Goal: Participate in discussion: Engage in conversation with other users on a specific topic

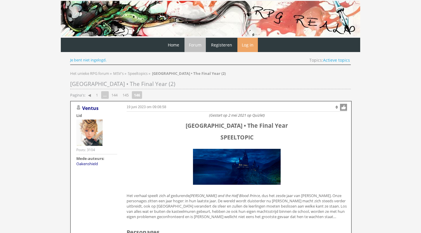
click at [250, 44] on link "Log in" at bounding box center [247, 45] width 20 height 14
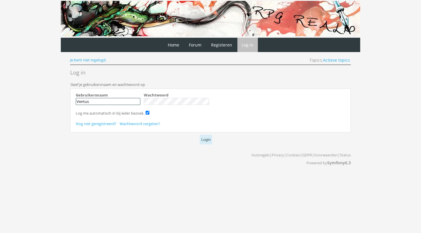
type input "Ventus"
click at [206, 139] on button "Login" at bounding box center [206, 140] width 13 height 10
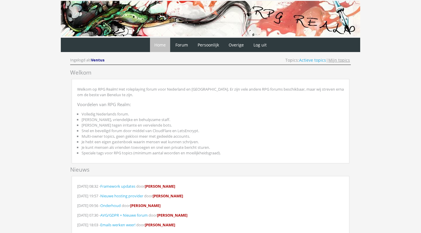
click at [344, 62] on link "Mijn topics" at bounding box center [339, 60] width 22 height 6
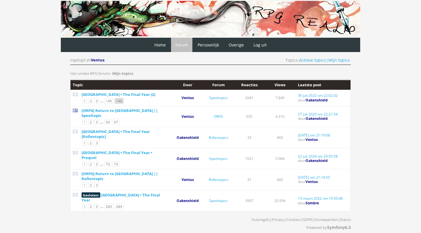
click at [120, 103] on link "146" at bounding box center [119, 101] width 9 height 6
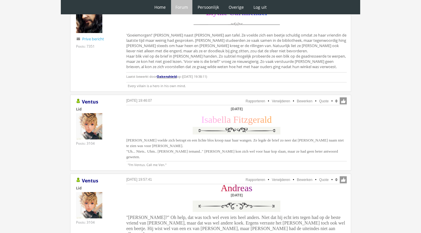
scroll to position [790, 0]
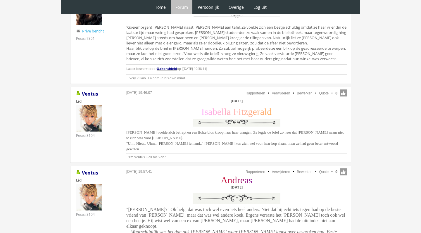
click at [325, 91] on link "Quote" at bounding box center [324, 93] width 10 height 4
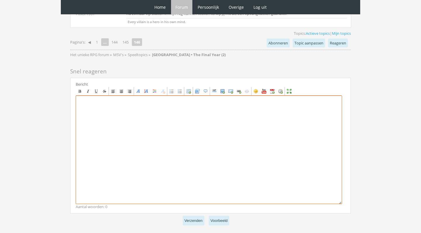
click at [158, 133] on textarea at bounding box center [209, 150] width 266 height 108
paste textarea "[center][b]Zaterdag 27 november[/b] [size=7][font=Georgia][color=#FFB0FA]I[/col…"
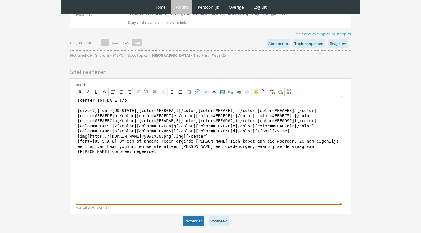
type textarea "[center][b]Zaterdag 27 november[/b] [size=7][font=Georgia][color=#FFB0FA]I[/col…"
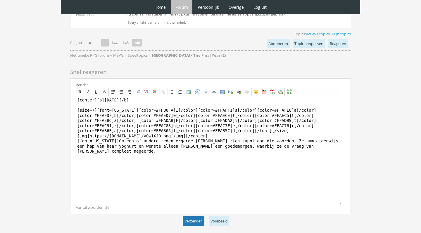
click at [189, 216] on button "Verzenden" at bounding box center [194, 221] width 22 height 10
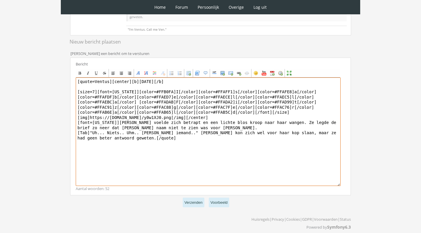
scroll to position [141, 0]
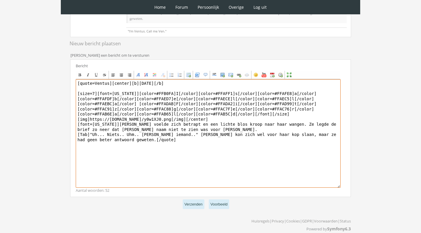
drag, startPoint x: 112, startPoint y: 78, endPoint x: 111, endPoint y: 118, distance: 40.1
click at [111, 118] on textarea "[quote=Ventus][center][b]Zaterdag 27 november[/b] [size=7][font=Georgia][color=…" at bounding box center [208, 133] width 265 height 108
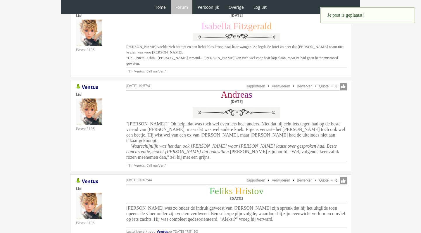
scroll to position [872, 0]
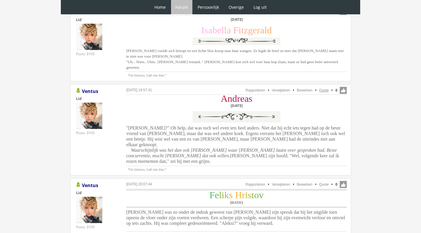
click at [325, 88] on link "Quote" at bounding box center [324, 90] width 10 height 4
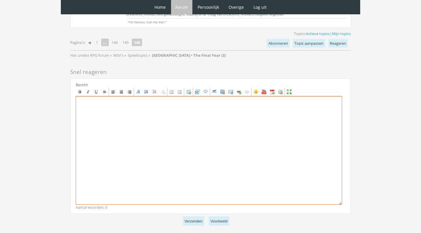
click at [151, 166] on textarea at bounding box center [209, 150] width 266 height 108
paste textarea "[center][size=7][font=Garamond][color=#C71139]A[/color][color=#BD1247]n[/color]…"
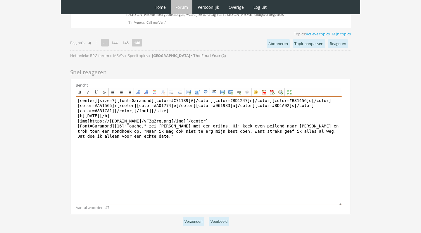
click at [299, 108] on textarea "[center][size=7][font=Garamond][color=#C71139]A[/color][color=#BD1247]n[/color]…" at bounding box center [209, 151] width 266 height 108
click at [103, 112] on textarea "[center][size=7][font=Garamond][color=#C71139]A[/color][color=#BD1247]n[/color]…" at bounding box center [209, 151] width 266 height 108
click at [247, 113] on textarea "[center][size=7][font=Garamond][color=#C71139]A[/color][color=#BD1247]n[/color]…" at bounding box center [209, 151] width 266 height 108
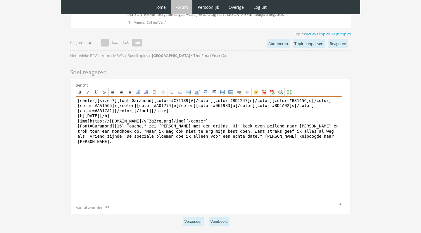
drag, startPoint x: 331, startPoint y: 108, endPoint x: 305, endPoint y: 106, distance: 26.4
click at [305, 106] on textarea "[center][size=7][font=Garamond][color=#C71139]A[/color][color=#BD1247]n[/color]…" at bounding box center [209, 151] width 266 height 108
click at [316, 108] on textarea "[center][size=7][font=Garamond][color=#C71139]A[/color][color=#BD1247]n[/color]…" at bounding box center [209, 151] width 266 height 108
click at [258, 113] on textarea "[center][size=7][font=Garamond][color=#C71139]A[/color][color=#BD1247]n[/color]…" at bounding box center [209, 151] width 266 height 108
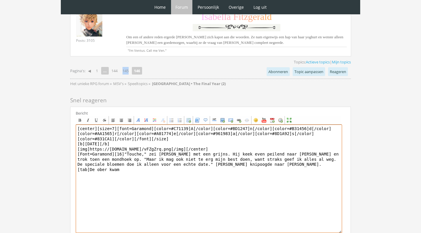
scroll to position [1364, 0]
click at [142, 147] on textarea "[center][size=7][font=Garamond][color=#C71139]A[/color][color=#BD1247]n[/color]…" at bounding box center [209, 178] width 266 height 108
drag, startPoint x: 137, startPoint y: 147, endPoint x: 99, endPoint y: 145, distance: 37.5
click at [99, 145] on textarea "[center][size=7][font=Garamond][color=#C71139]A[/color][color=#BD1247]n[/color]…" at bounding box center [209, 178] width 266 height 108
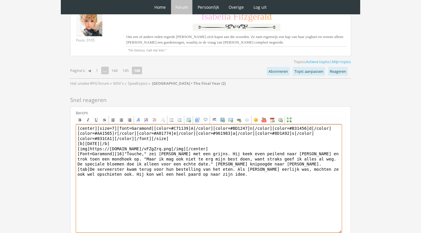
click at [152, 146] on textarea "[center][size=7][font=Garamond][color=#C71139]A[/color][color=#BD1247]n[/color]…" at bounding box center [209, 178] width 266 height 108
click at [301, 150] on textarea "[center][size=7][font=Garamond][color=#C71139]A[/color][color=#BD1247]n[/color]…" at bounding box center [209, 178] width 266 height 108
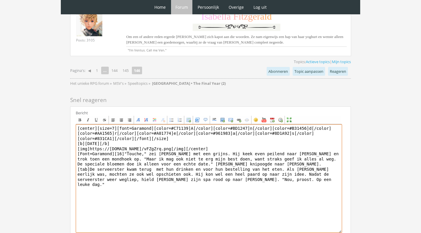
type textarea "[center][size=7][font=Garamond][color=#C71139]A[/color][color=#BD1247]n[/color]…"
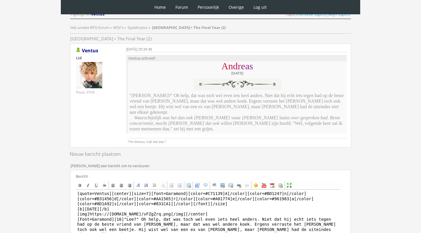
scroll to position [58, 0]
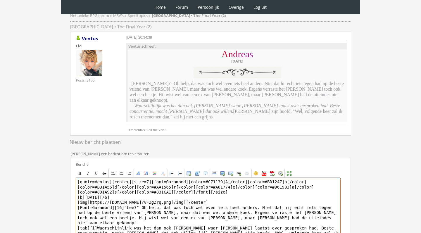
drag, startPoint x: 113, startPoint y: 171, endPoint x: 124, endPoint y: 180, distance: 14.0
click at [124, 180] on textarea "[quote=Ventus][center][size=7][font=Garamond][color=#C71139]A[/color][color=#BD…" at bounding box center [208, 232] width 265 height 108
drag, startPoint x: 124, startPoint y: 196, endPoint x: 113, endPoint y: 168, distance: 29.5
click at [113, 178] on textarea "[quote=Ventus][center][size=7][font=Garamond][color=#C71139]A[/color][color=#BD…" at bounding box center [208, 232] width 265 height 108
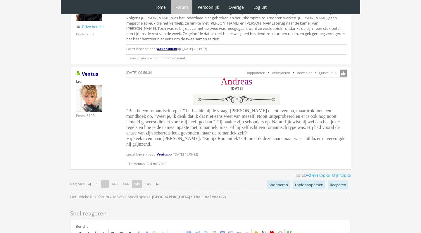
scroll to position [1492, 0]
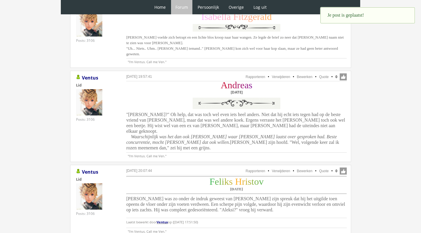
scroll to position [895, 0]
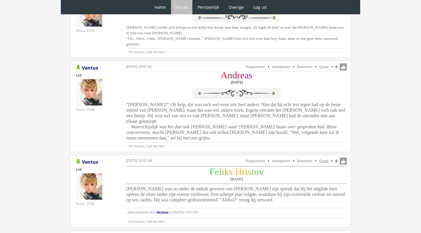
click at [325, 159] on link "Quote" at bounding box center [324, 161] width 10 height 4
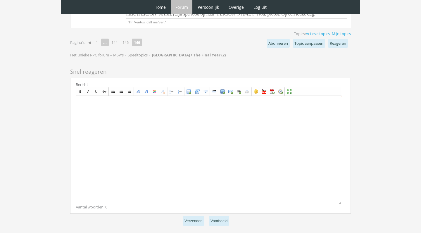
click at [201, 160] on textarea at bounding box center [209, 150] width 266 height 108
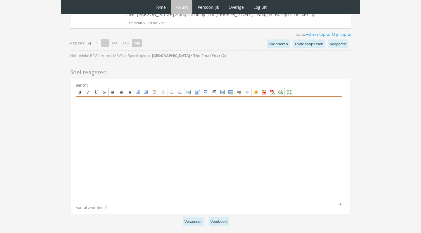
paste textarea "[rule] [center][font=Garamond][size=7][color=#44B857]F[/color][color=#5EB750]e[…"
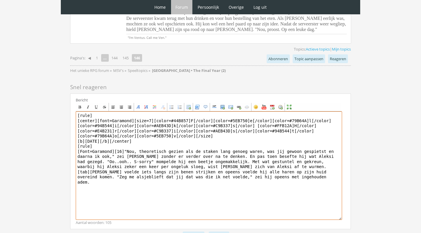
scroll to position [1473, 0]
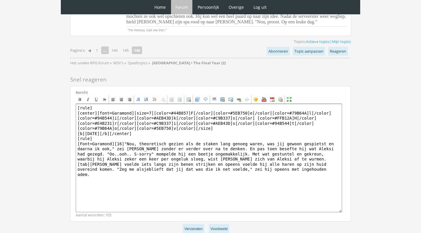
drag, startPoint x: 266, startPoint y: 145, endPoint x: 255, endPoint y: 145, distance: 10.5
click at [255, 145] on textarea "[rule] [center][font=Garamond][size=7][color=#44B857]F[/color][color=#5EB750]e[…" at bounding box center [209, 158] width 266 height 108
type textarea "[rule] [center][font=Garamond][size=7][color=#44B857]F[/color][color=#5EB750]e[…"
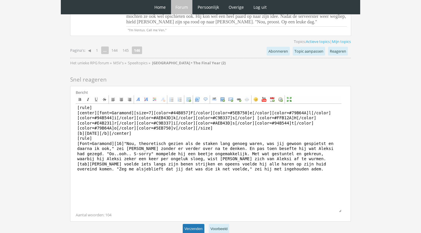
click at [192, 224] on button "Verzenden" at bounding box center [194, 229] width 22 height 10
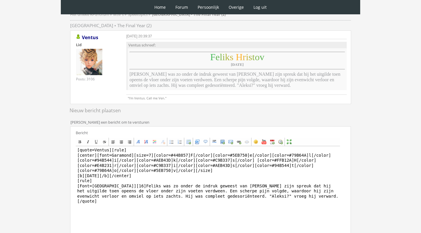
scroll to position [64, 0]
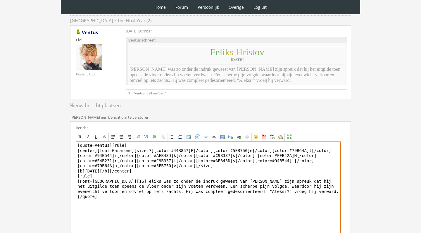
drag, startPoint x: 113, startPoint y: 146, endPoint x: 123, endPoint y: 181, distance: 37.2
click at [123, 181] on textarea "[quote=Ventus][rule] [center][font=Garamond][size=7][color=#44B857]F[/color][co…" at bounding box center [208, 195] width 265 height 108
